Goal: Transaction & Acquisition: Purchase product/service

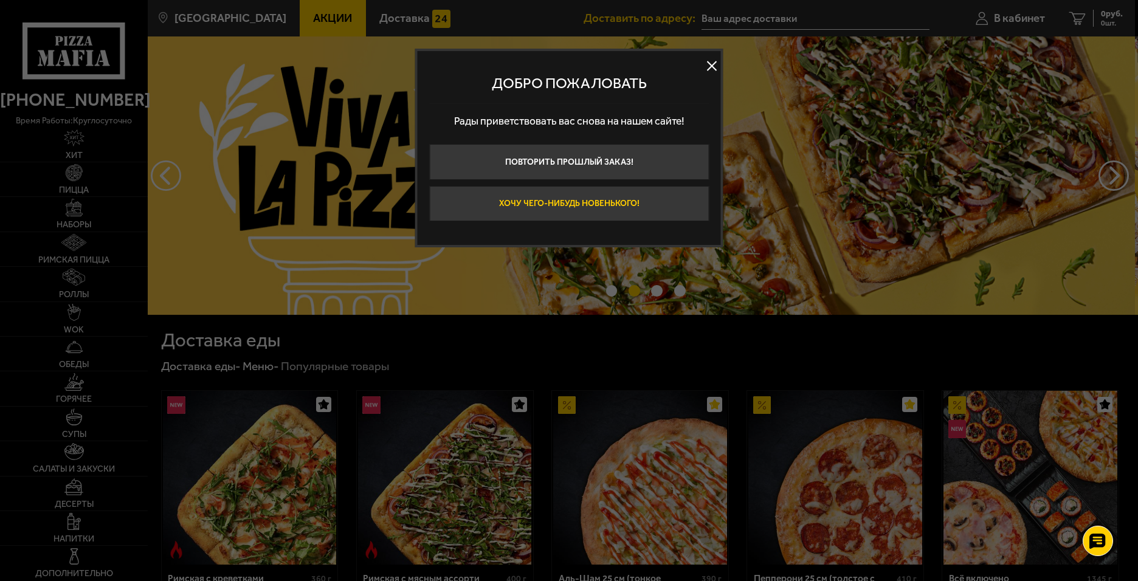
click at [616, 208] on button "Хочу чего-нибудь новенького!" at bounding box center [569, 204] width 280 height 36
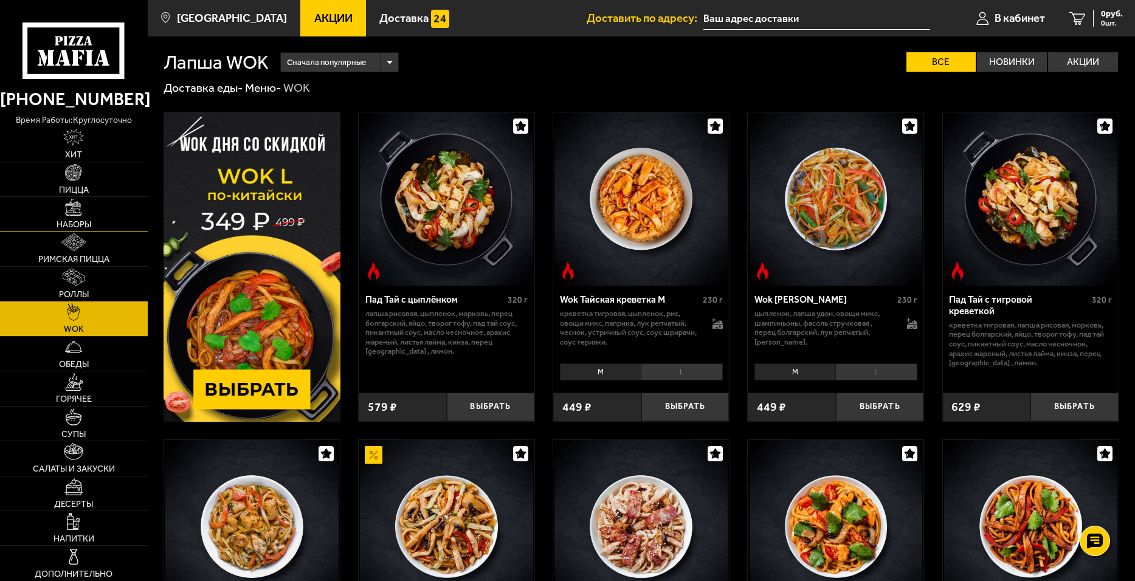
click at [103, 214] on link "Наборы" at bounding box center [74, 214] width 148 height 34
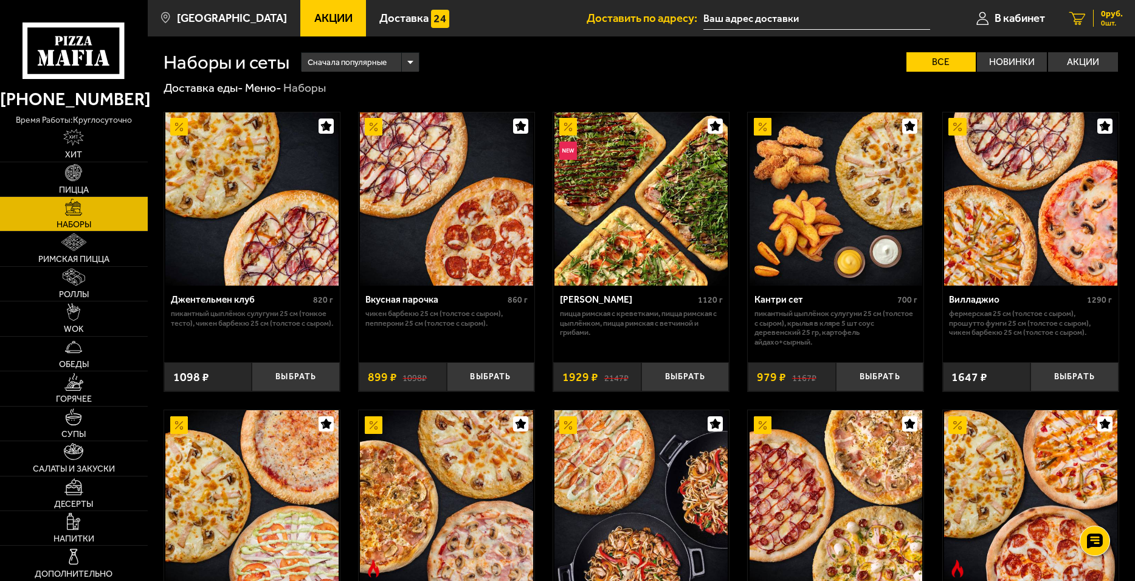
click at [1104, 22] on span "0 шт." at bounding box center [1112, 22] width 22 height 7
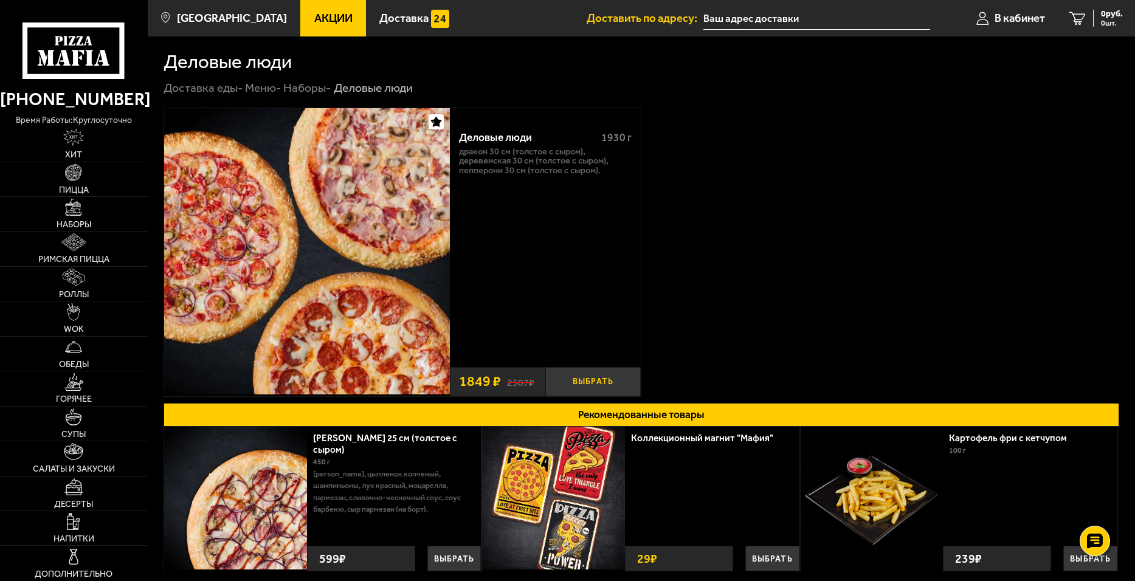
click at [597, 382] on button "Выбрать" at bounding box center [592, 381] width 95 height 29
click at [53, 184] on link "Пицца" at bounding box center [74, 179] width 148 height 34
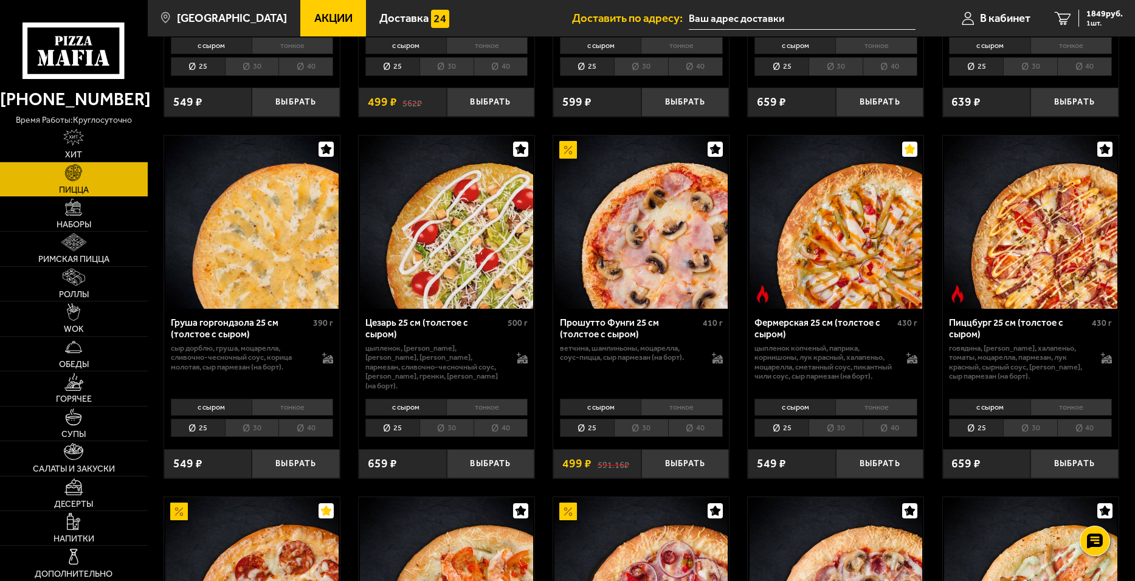
scroll to position [1094, 0]
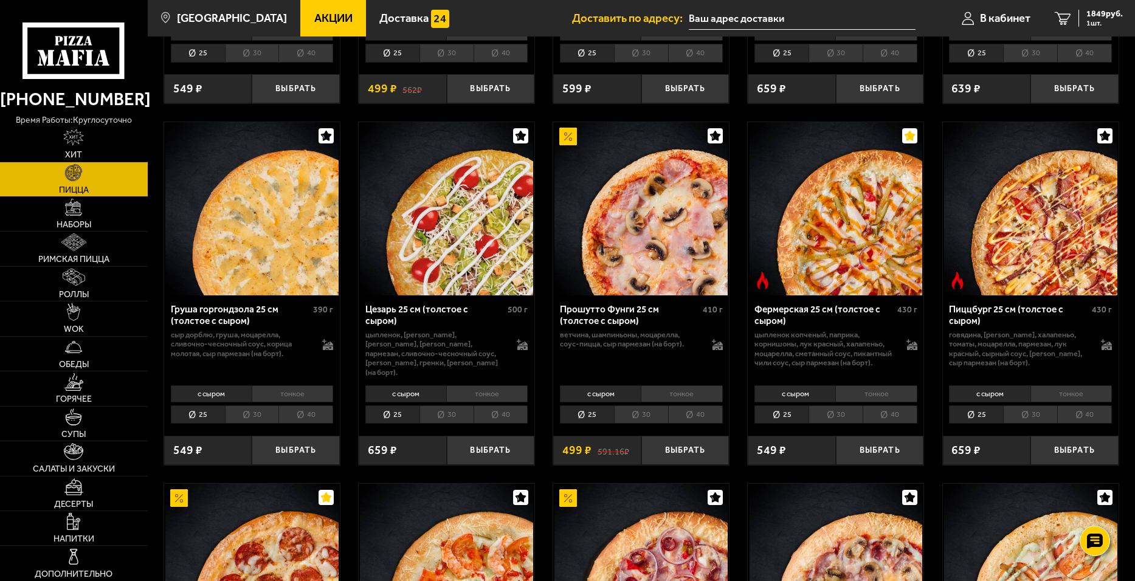
click at [885, 424] on li "40" at bounding box center [889, 414] width 55 height 19
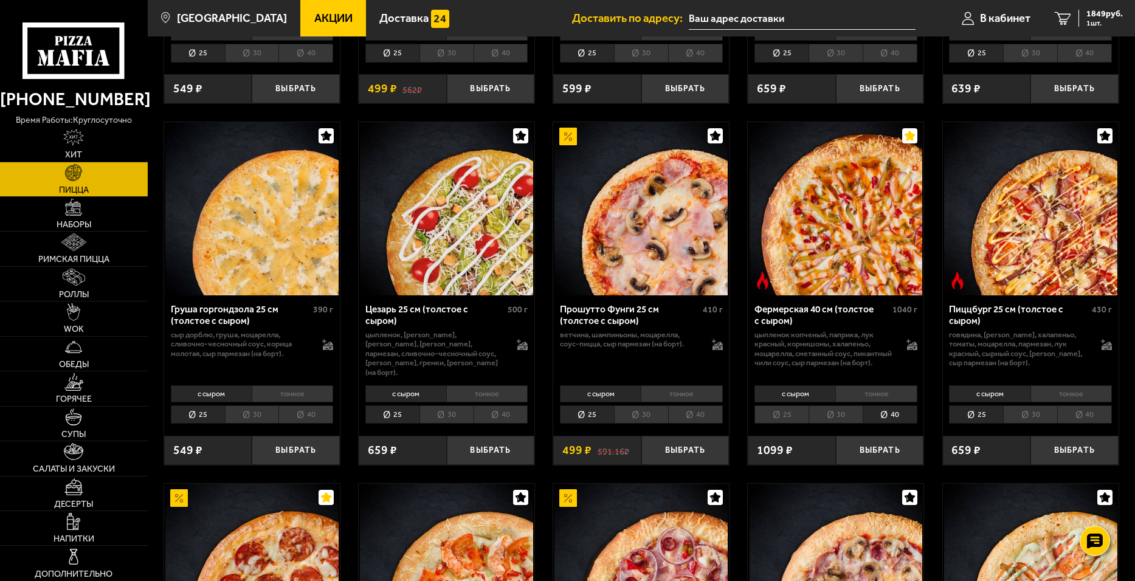
click at [847, 424] on li "30" at bounding box center [835, 414] width 54 height 19
click at [887, 402] on li "тонкое" at bounding box center [875, 393] width 81 height 17
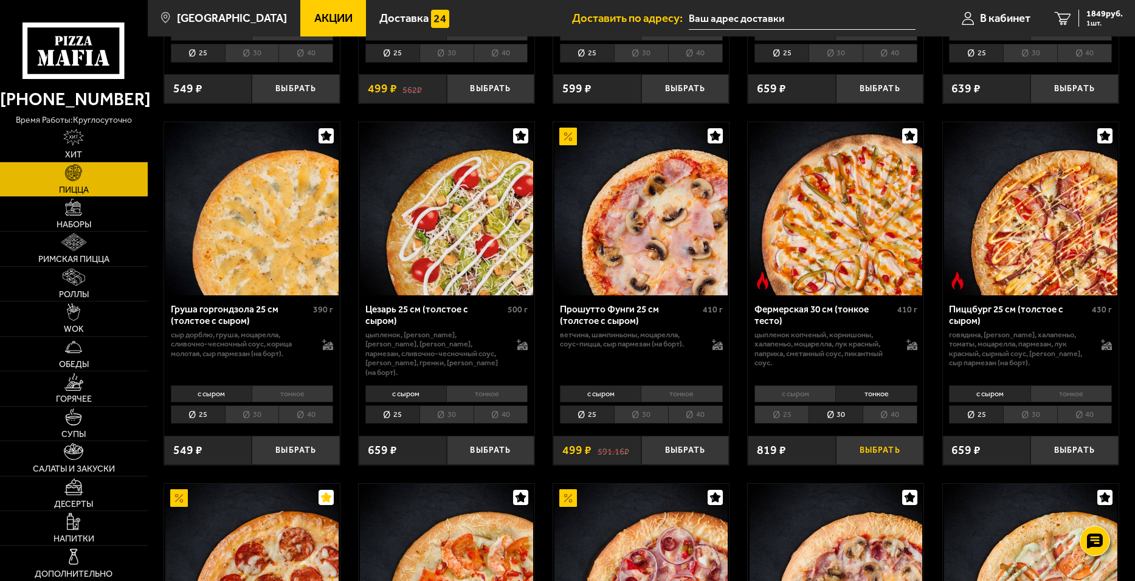
click at [887, 447] on button "Выбрать" at bounding box center [880, 450] width 88 height 29
click at [64, 314] on link "WOK" at bounding box center [74, 318] width 148 height 34
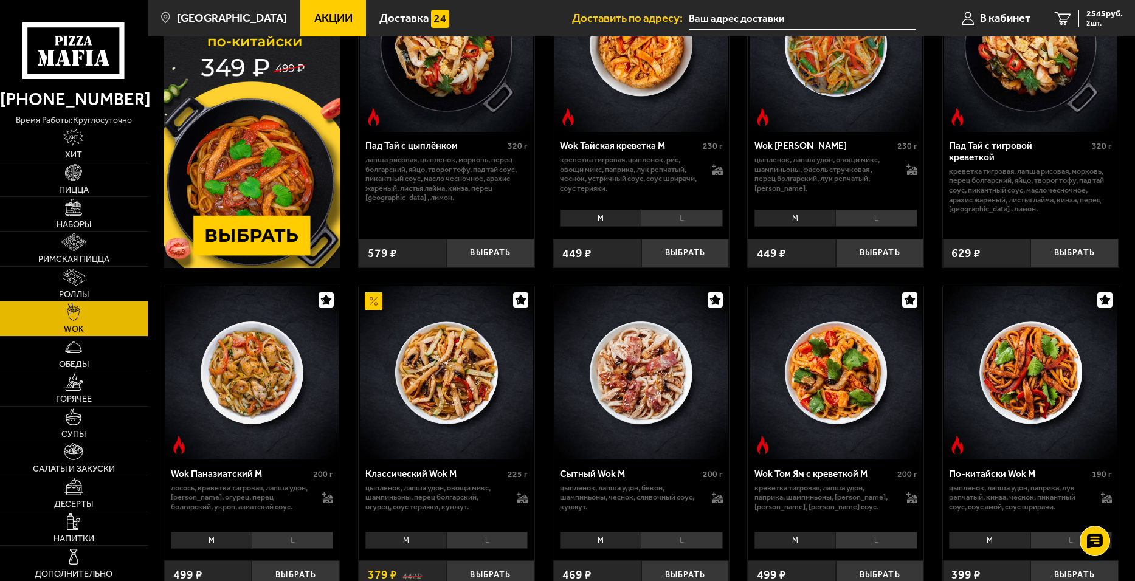
scroll to position [122, 0]
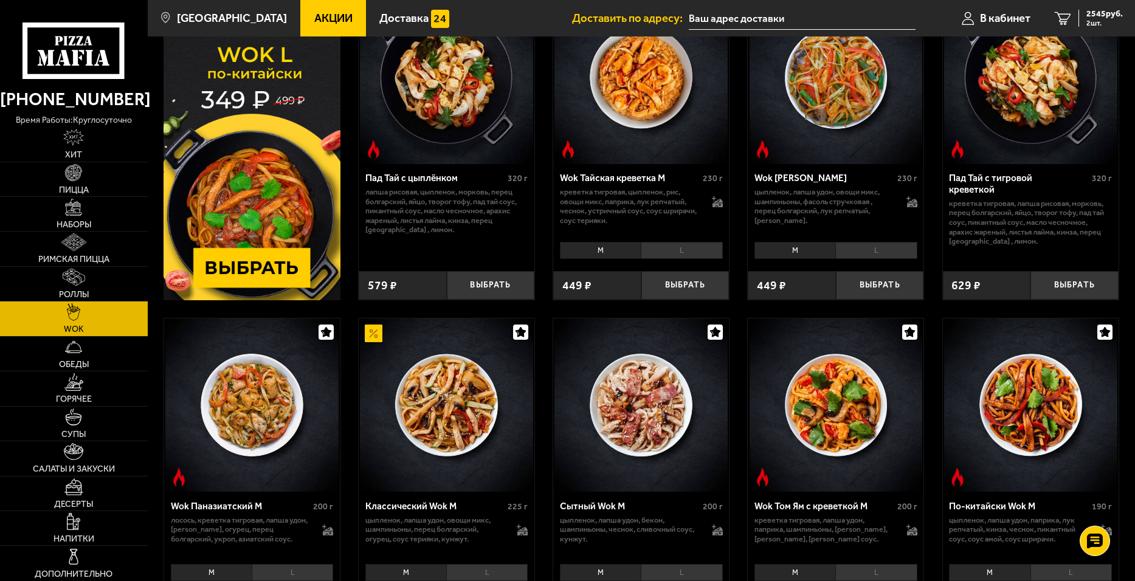
click at [264, 275] on img at bounding box center [251, 145] width 177 height 310
